Goal: Find specific page/section: Find specific page/section

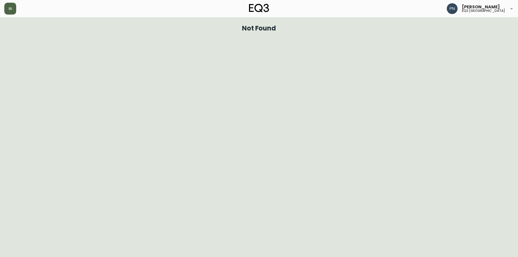
click at [12, 5] on button "button" at bounding box center [10, 9] width 12 height 12
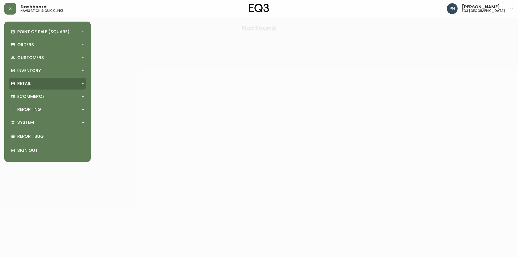
click at [27, 86] on p "Retail" at bounding box center [23, 84] width 13 height 6
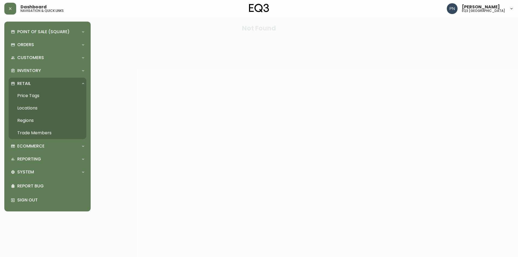
click at [32, 128] on link "Trade Members" at bounding box center [48, 133] width 78 height 12
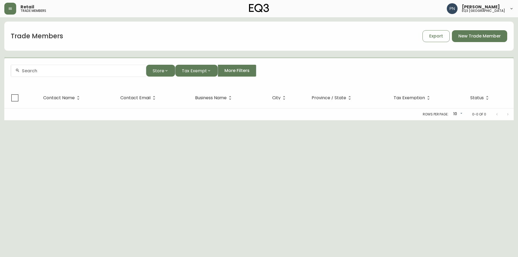
drag, startPoint x: 46, startPoint y: 73, endPoint x: 44, endPoint y: 75, distance: 2.9
click at [45, 73] on input "text" at bounding box center [82, 70] width 120 height 5
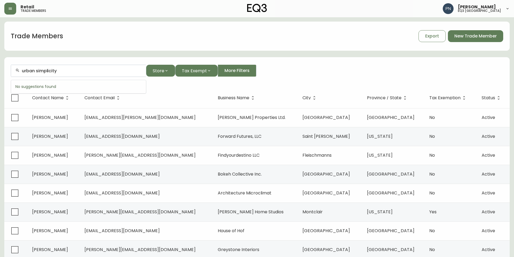
type input "urban simplicity"
click at [90, 74] on div "urban simplicity" at bounding box center [78, 71] width 135 height 12
click at [169, 75] on button "Store" at bounding box center [160, 71] width 29 height 12
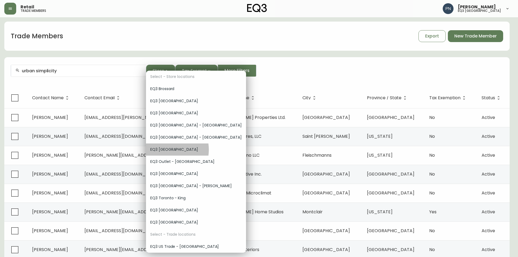
click at [165, 150] on span "EQ3 [GEOGRAPHIC_DATA]" at bounding box center [195, 150] width 91 height 6
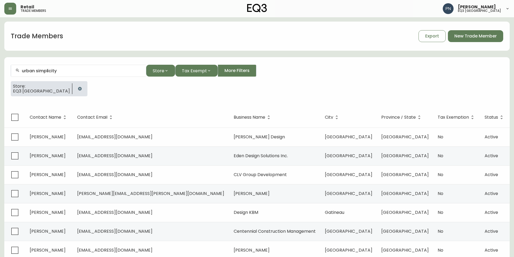
click at [93, 69] on input "urban simplicity" at bounding box center [82, 70] width 120 height 5
click at [396, 77] on form "urban simplicity Store Tax Exempt More Filters Store: EQ3 [GEOGRAPHIC_DATA]" at bounding box center [256, 82] width 505 height 49
